Goal: Task Accomplishment & Management: Manage account settings

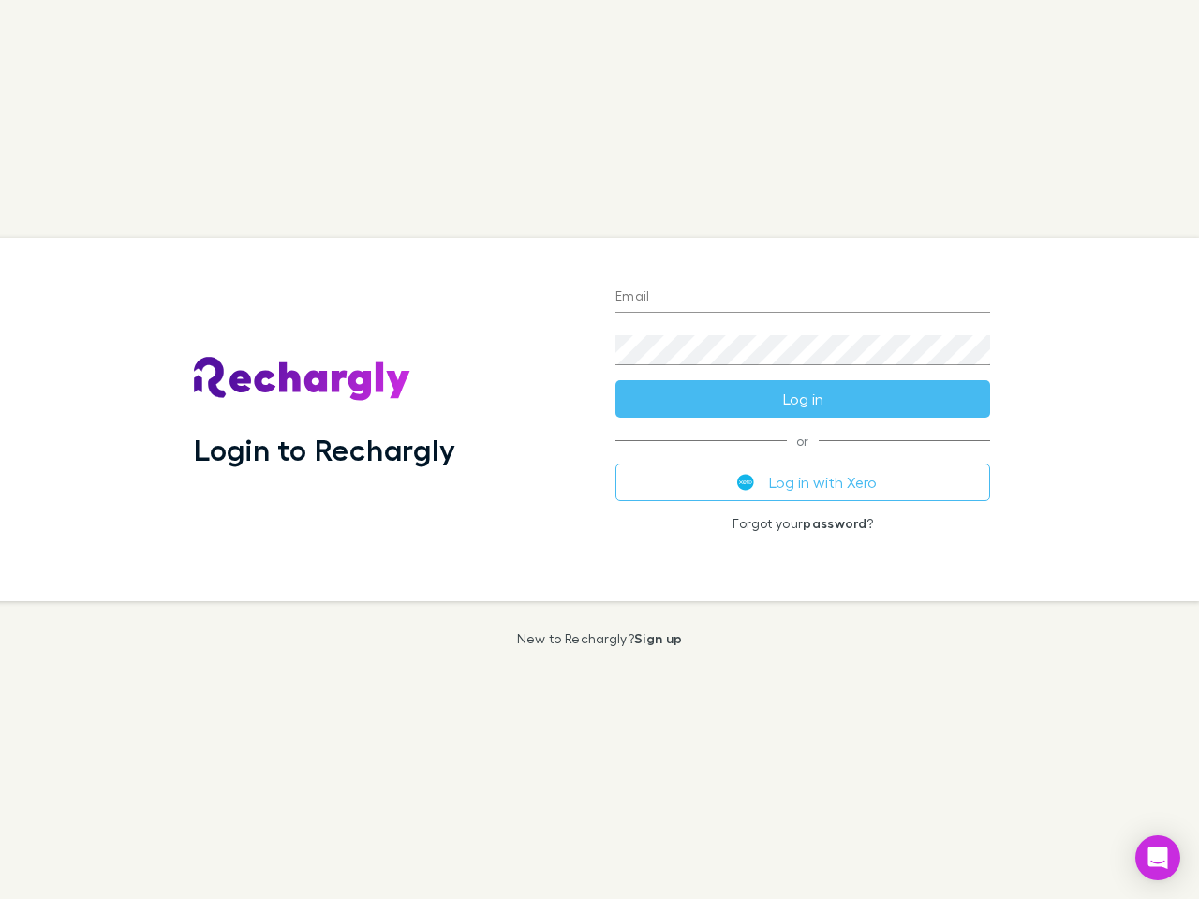
click at [599, 450] on div "Login to Rechargly" at bounding box center [390, 419] width 422 height 363
click at [803, 298] on input "Email" at bounding box center [802, 298] width 375 height 30
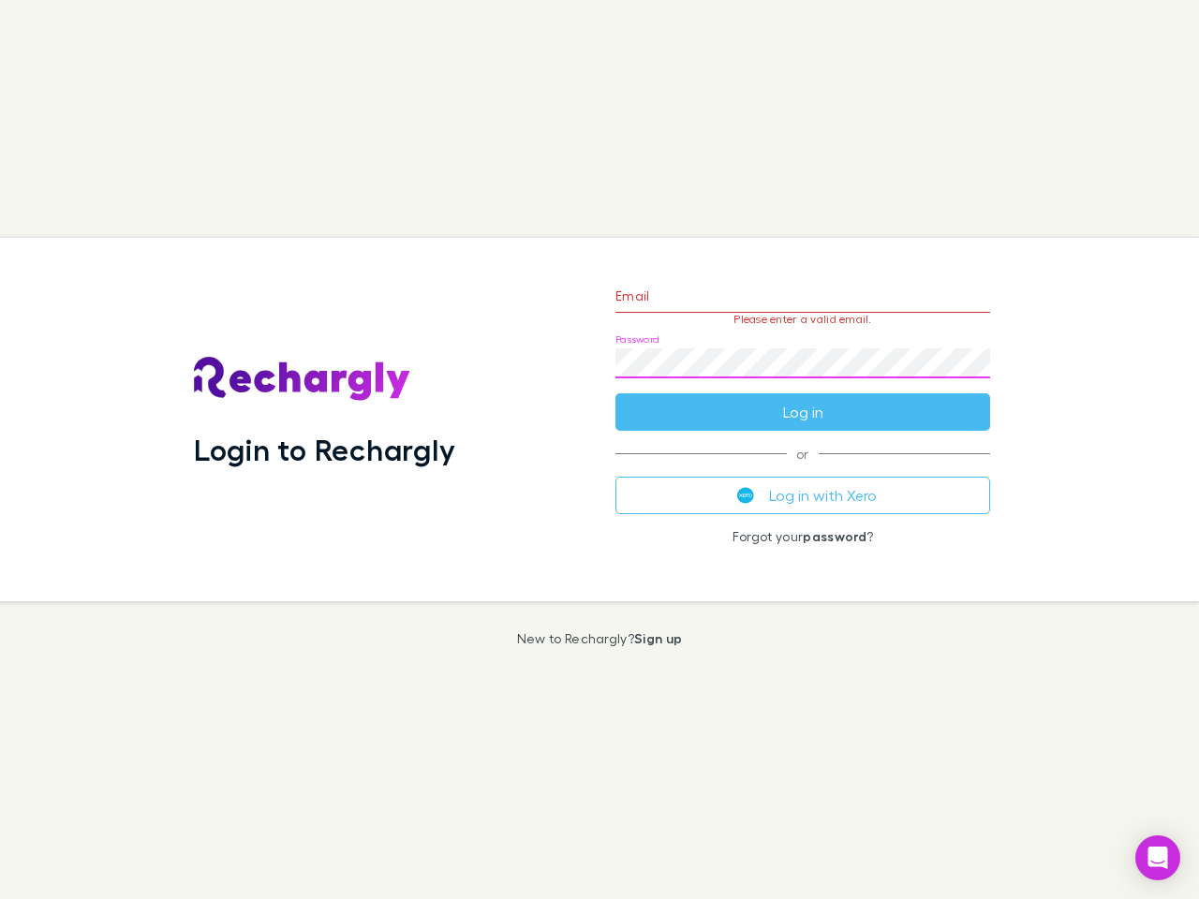
click at [803, 399] on form "Email Please enter a valid email. Password Log in" at bounding box center [802, 349] width 375 height 163
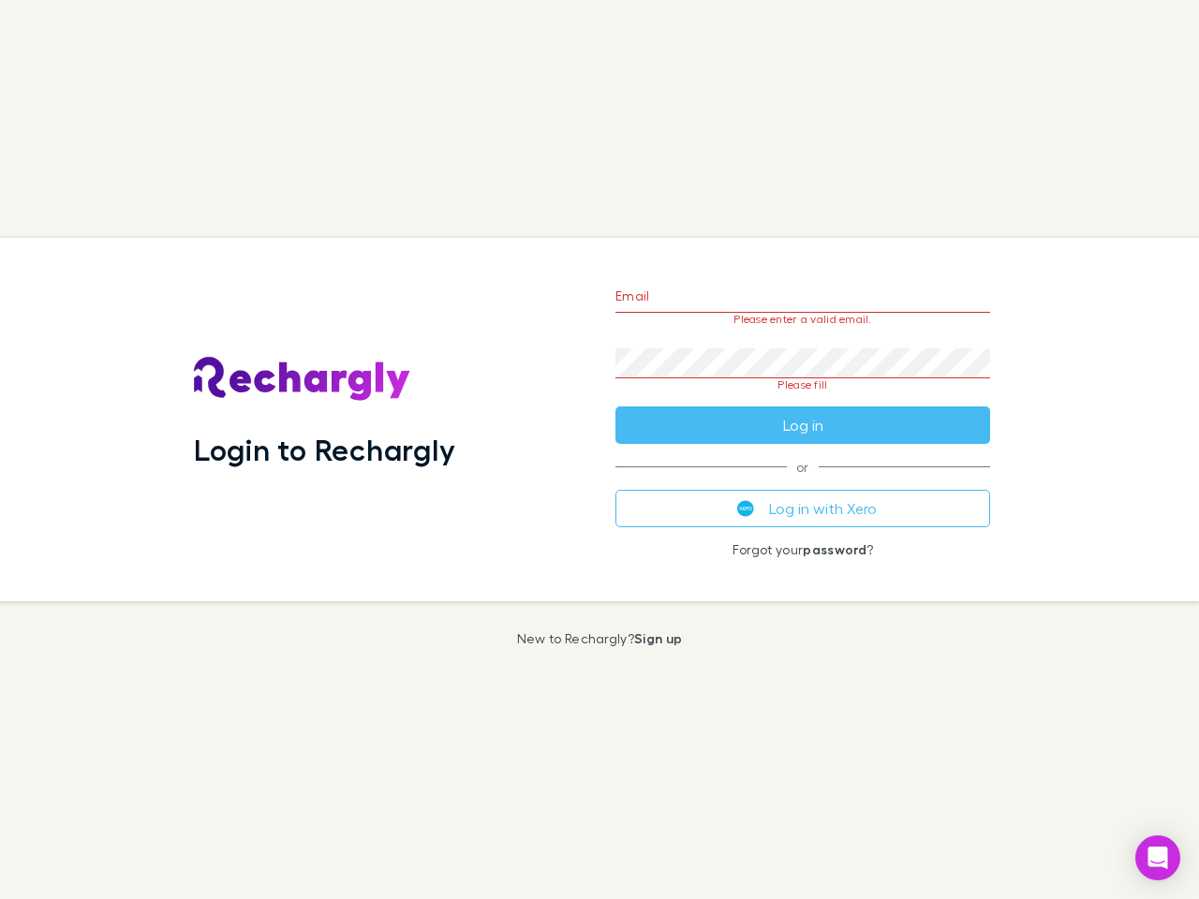
click at [803, 482] on div "Email Please enter a valid email. Password Please fill Log in or Log in with Xe…" at bounding box center [802, 419] width 405 height 363
click at [1158, 858] on icon "Open Intercom Messenger" at bounding box center [1158, 858] width 20 height 22
